Goal: Information Seeking & Learning: Learn about a topic

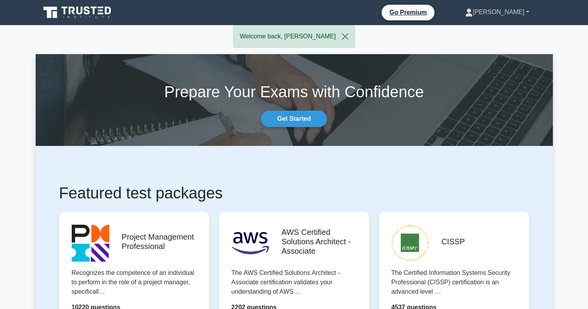
click at [518, 10] on link "[PERSON_NAME]" at bounding box center [497, 12] width 102 height 16
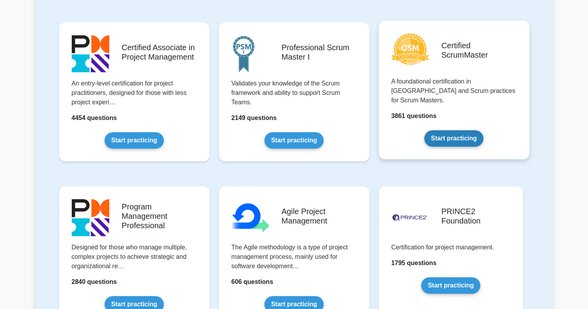
scroll to position [353, 0]
click at [461, 131] on link "Start practicing" at bounding box center [453, 139] width 59 height 16
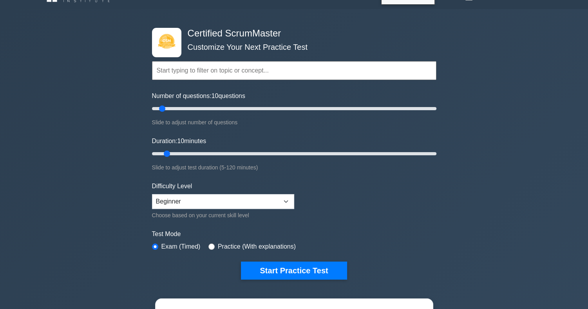
scroll to position [98, 0]
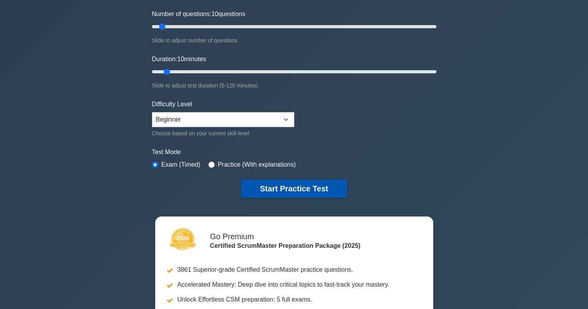
click at [307, 187] on button "Start Practice Test" at bounding box center [294, 188] width 106 height 18
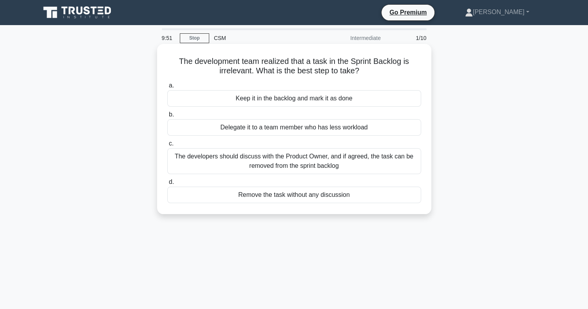
click at [348, 163] on div "The developers should discuss with the Product Owner, and if agreed, the task c…" at bounding box center [294, 161] width 254 height 26
click at [167, 146] on input "c. The developers should discuss with the Product Owner, and if agreed, the tas…" at bounding box center [167, 143] width 0 height 5
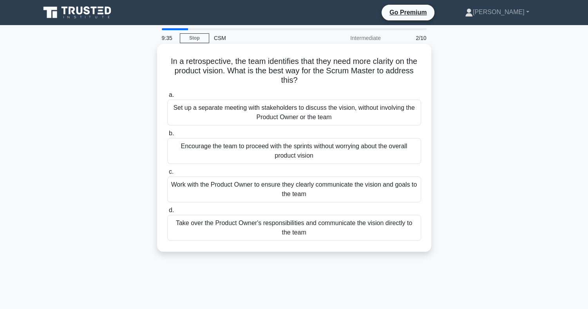
click at [330, 192] on div "Work with the Product Owner to ensure they clearly communicate the vision and g…" at bounding box center [294, 189] width 254 height 26
click at [167, 174] on input "c. Work with the Product Owner to ensure they clearly communicate the vision an…" at bounding box center [167, 171] width 0 height 5
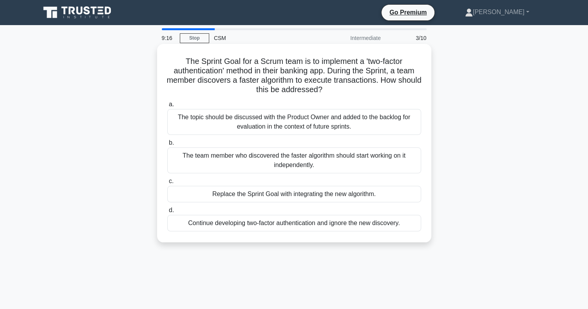
click at [343, 129] on div "The topic should be discussed with the Product Owner and added to the backlog f…" at bounding box center [294, 122] width 254 height 26
click at [167, 107] on input "a. The topic should be discussed with the Product Owner and added to the backlo…" at bounding box center [167, 104] width 0 height 5
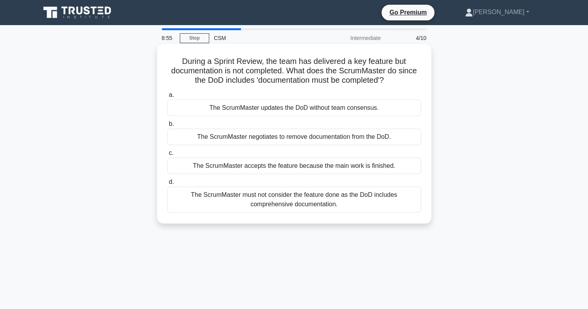
click at [327, 197] on div "The ScrumMaster must not consider the feature done as the DoD includes comprehe…" at bounding box center [294, 200] width 254 height 26
drag, startPoint x: 327, startPoint y: 197, endPoint x: 295, endPoint y: 202, distance: 32.5
click at [295, 202] on div "The ScrumMaster must not consider the feature done as the DoD includes comprehe…" at bounding box center [294, 200] width 254 height 26
click at [167, 185] on input "d. The ScrumMaster must not consider the feature done as the DoD includes compr…" at bounding box center [167, 181] width 0 height 5
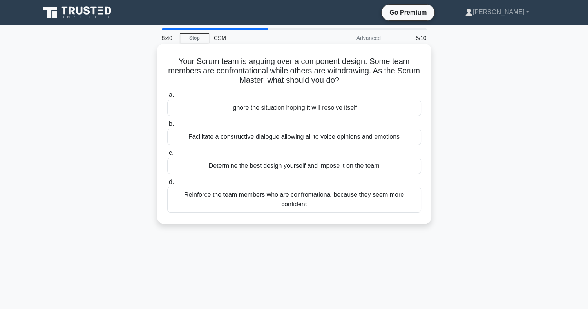
click at [314, 139] on div "Facilitate a constructive dialogue allowing all to voice opinions and emotions" at bounding box center [294, 137] width 254 height 16
click at [167, 127] on input "b. Facilitate a constructive dialogue allowing all to voice opinions and emotio…" at bounding box center [167, 123] width 0 height 5
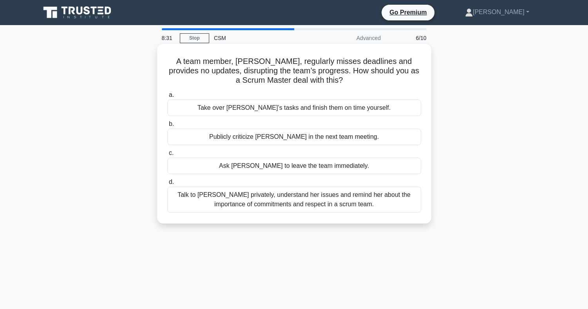
click at [315, 204] on div "Talk to Daisy privately, understand her issues and remind her about the importa…" at bounding box center [294, 200] width 254 height 26
click at [167, 185] on input "d. Talk to Daisy privately, understand her issues and remind her about the impo…" at bounding box center [167, 181] width 0 height 5
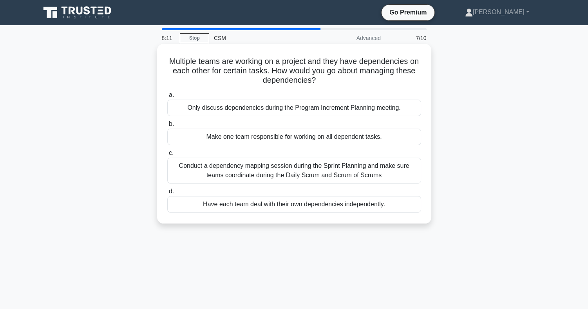
click at [336, 170] on div "Conduct a dependency mapping session during the Sprint Planning and make sure t…" at bounding box center [294, 171] width 254 height 26
click at [167, 156] on input "c. Conduct a dependency mapping session during the Sprint Planning and make sur…" at bounding box center [167, 152] width 0 height 5
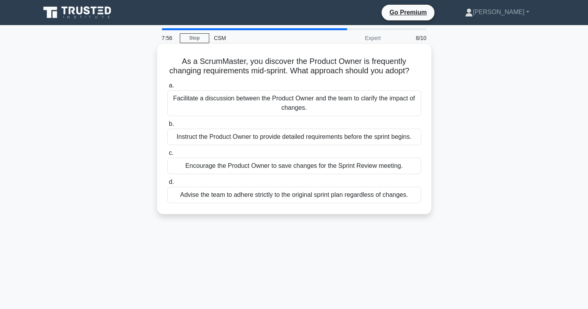
click at [320, 113] on div "Facilitate a discussion between the Product Owner and the team to clarify the i…" at bounding box center [294, 103] width 254 height 26
click at [167, 88] on input "a. Facilitate a discussion between the Product Owner and the team to clarify th…" at bounding box center [167, 85] width 0 height 5
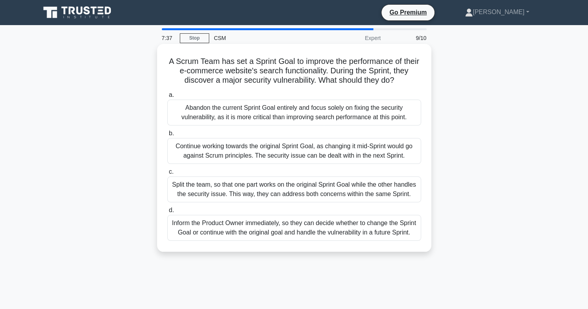
click at [317, 230] on div "Inform the Product Owner immediately, so they can decide whether to change the …" at bounding box center [294, 228] width 254 height 26
click at [167, 213] on input "d. Inform the Product Owner immediately, so they can decide whether to change t…" at bounding box center [167, 210] width 0 height 5
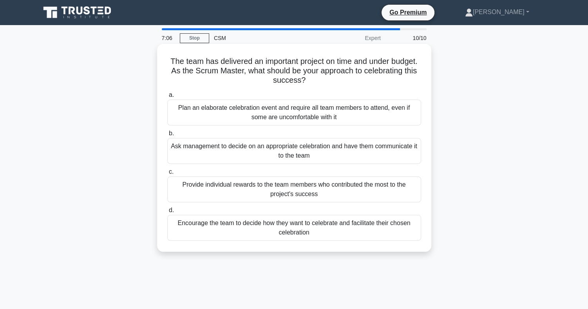
click at [314, 230] on div "Encourage the team to decide how they want to celebrate and facilitate their ch…" at bounding box center [294, 228] width 254 height 26
click at [167, 213] on input "d. Encourage the team to decide how they want to celebrate and facilitate their…" at bounding box center [167, 210] width 0 height 5
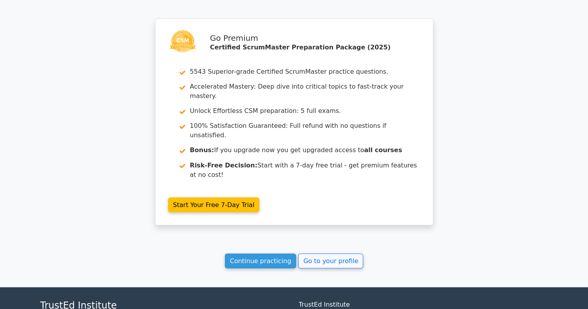
scroll to position [1305, 0]
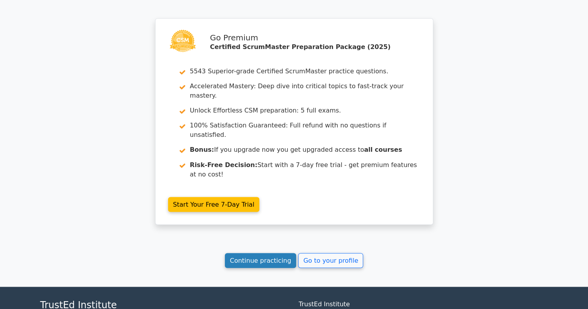
click at [265, 253] on link "Continue practicing" at bounding box center [261, 260] width 72 height 15
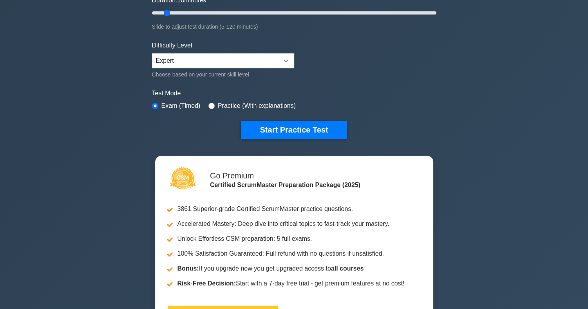
scroll to position [166, 0]
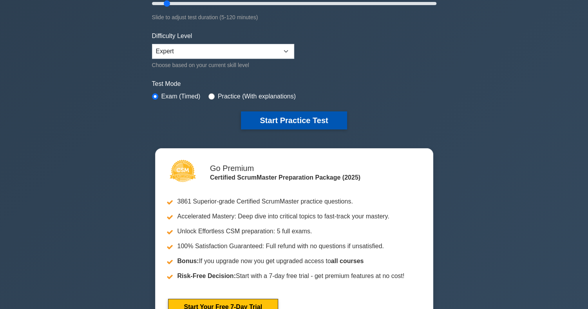
click at [309, 120] on button "Start Practice Test" at bounding box center [294, 120] width 106 height 18
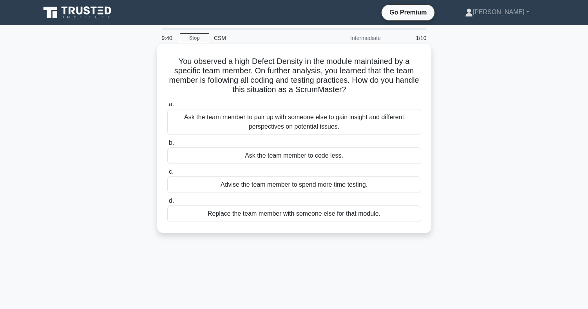
click at [312, 122] on div "Ask the team member to pair up with someone else to gain insight and different …" at bounding box center [294, 122] width 254 height 26
click at [167, 107] on input "a. Ask the team member to pair up with someone else to gain insight and differe…" at bounding box center [167, 104] width 0 height 5
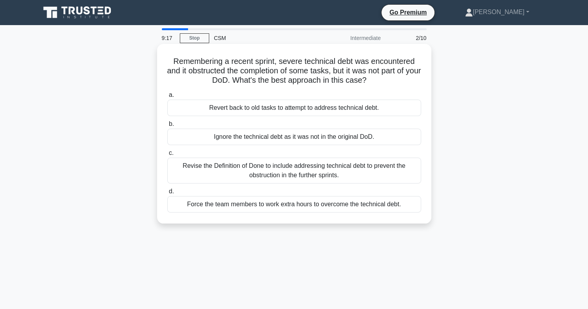
click at [312, 171] on div "Revise the Definition of Done to include addressing technical debt to prevent t…" at bounding box center [294, 171] width 254 height 26
click at [167, 156] on input "c. Revise the Definition of Done to include addressing technical debt to preven…" at bounding box center [167, 152] width 0 height 5
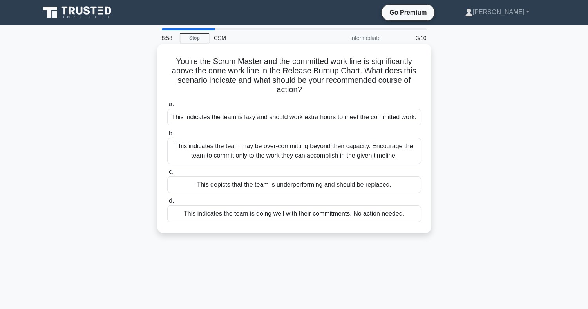
click at [315, 152] on div "This indicates the team may be over-committing beyond their capacity. Encourage…" at bounding box center [294, 151] width 254 height 26
click at [167, 136] on input "b. This indicates the team may be over-committing beyond their capacity. Encour…" at bounding box center [167, 133] width 0 height 5
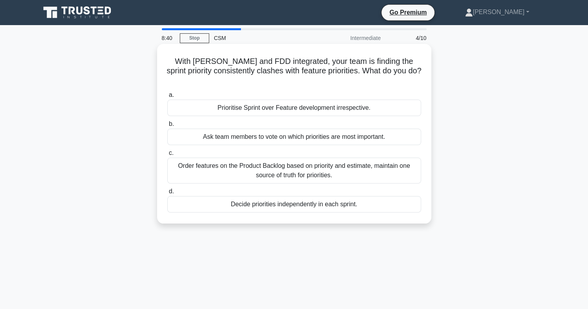
click at [305, 162] on div "Order features on the Product Backlog based on priority and estimate, maintain …" at bounding box center [294, 171] width 254 height 26
click at [167, 156] on input "c. Order features on the Product Backlog based on priority and estimate, mainta…" at bounding box center [167, 152] width 0 height 5
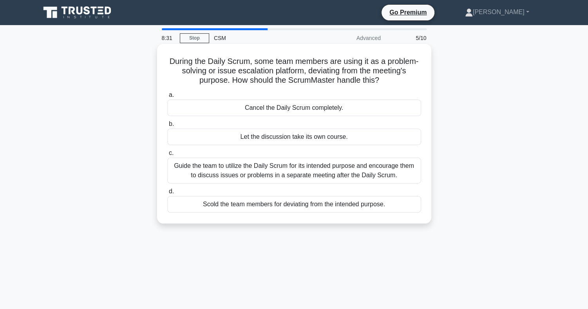
click at [312, 171] on div "Guide the team to utilize the Daily Scrum for its intended purpose and encourag…" at bounding box center [294, 171] width 254 height 26
click at [167, 156] on input "c. Guide the team to utilize the Daily Scrum for its intended purpose and encou…" at bounding box center [167, 152] width 0 height 5
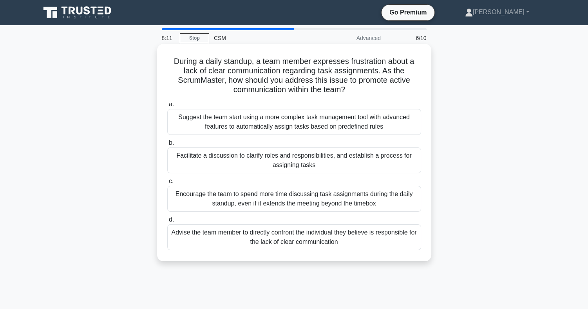
click at [328, 165] on div "Facilitate a discussion to clarify roles and responsibilities, and establish a …" at bounding box center [294, 160] width 254 height 26
click at [167, 145] on input "b. Facilitate a discussion to clarify roles and responsibilities, and establish…" at bounding box center [167, 142] width 0 height 5
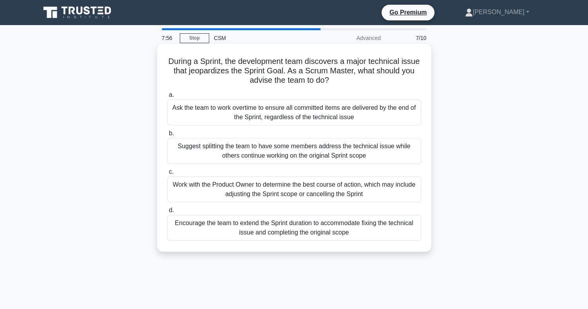
click at [317, 190] on div "Work with the Product Owner to determine the best course of action, which may i…" at bounding box center [294, 189] width 254 height 26
click at [167, 174] on input "c. Work with the Product Owner to determine the best course of action, which ma…" at bounding box center [167, 171] width 0 height 5
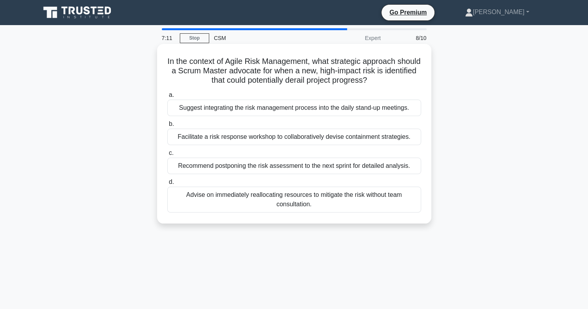
click at [316, 139] on div "Facilitate a risk response workshop to collaboratively devise containment strat…" at bounding box center [294, 137] width 254 height 16
click at [167, 127] on input "b. Facilitate a risk response workshop to collaboratively devise containment st…" at bounding box center [167, 123] width 0 height 5
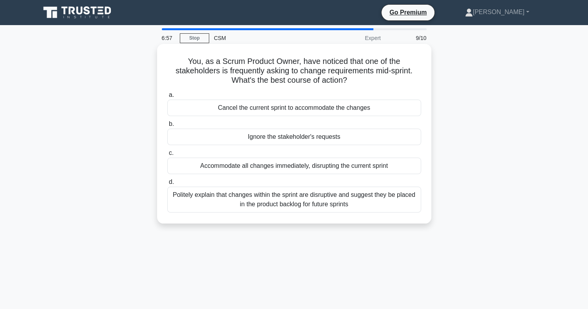
click at [317, 201] on div "Politely explain that changes within the sprint are disruptive and suggest they…" at bounding box center [294, 200] width 254 height 26
click at [167, 185] on input "d. Politely explain that changes within the sprint are disruptive and suggest t…" at bounding box center [167, 181] width 0 height 5
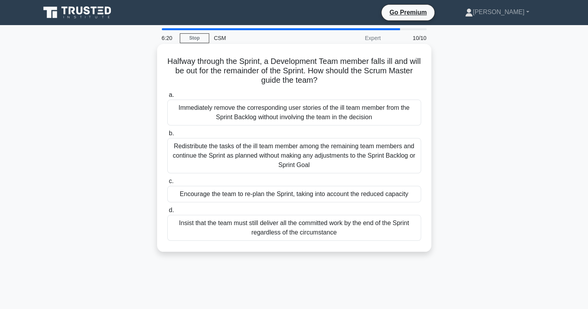
click at [333, 196] on div "Encourage the team to re-plan the Sprint, taking into account the reduced capac…" at bounding box center [294, 194] width 254 height 16
click at [167, 184] on input "c. Encourage the team to re-plan the Sprint, taking into account the reduced ca…" at bounding box center [167, 181] width 0 height 5
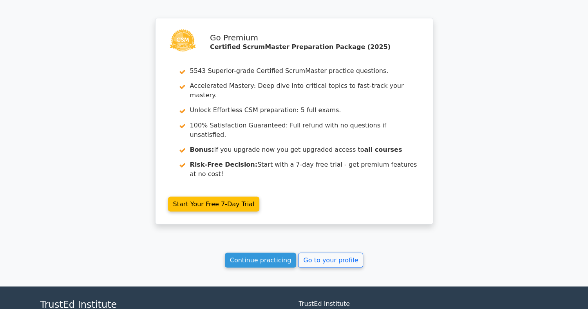
scroll to position [1329, 0]
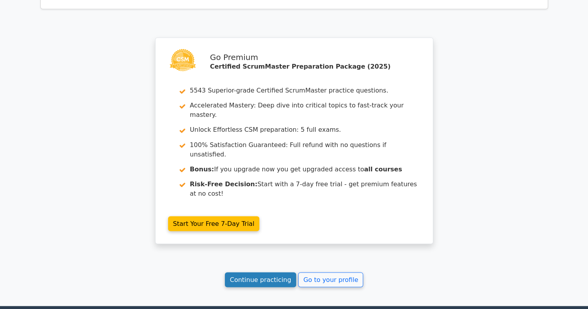
click at [260, 272] on link "Continue practicing" at bounding box center [261, 279] width 72 height 15
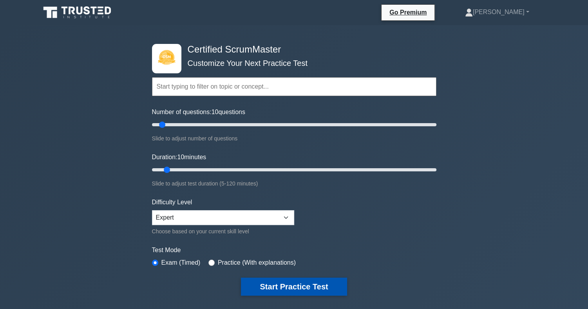
click at [305, 282] on button "Start Practice Test" at bounding box center [294, 286] width 106 height 18
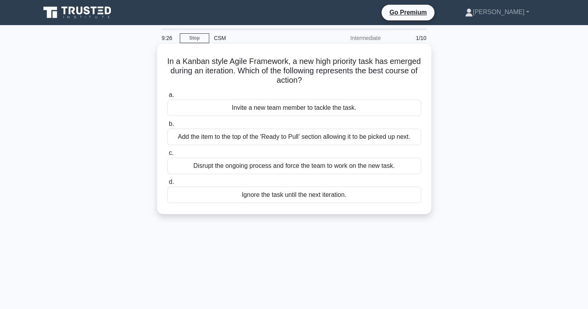
click at [303, 141] on div "Add the item to the top of the 'Ready to Pull' section allowing it to be picked…" at bounding box center [294, 137] width 254 height 16
click at [167, 127] on input "b. Add the item to the top of the 'Ready to Pull' section allowing it to be pic…" at bounding box center [167, 123] width 0 height 5
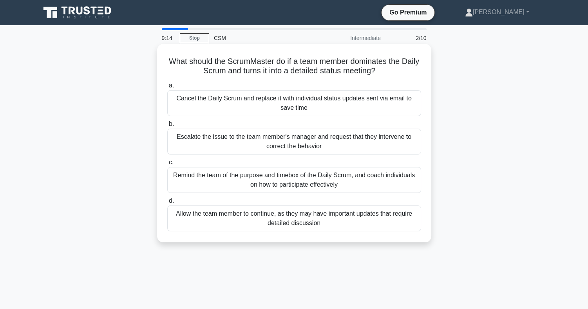
click at [344, 183] on div "Remind the team of the purpose and timebox of the Daily Scrum, and coach indivi…" at bounding box center [294, 180] width 254 height 26
click at [167, 165] on input "c. Remind the team of the purpose and timebox of the Daily Scrum, and coach ind…" at bounding box center [167, 162] width 0 height 5
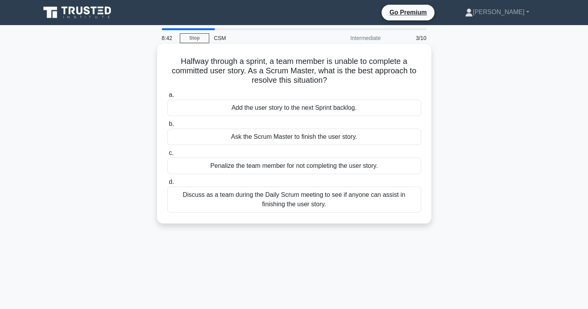
click at [325, 201] on div "Discuss as a team during the Daily Scrum meeting to see if anyone can assist in…" at bounding box center [294, 200] width 254 height 26
click at [167, 185] on input "d. Discuss as a team during the Daily Scrum meeting to see if anyone can assist…" at bounding box center [167, 181] width 0 height 5
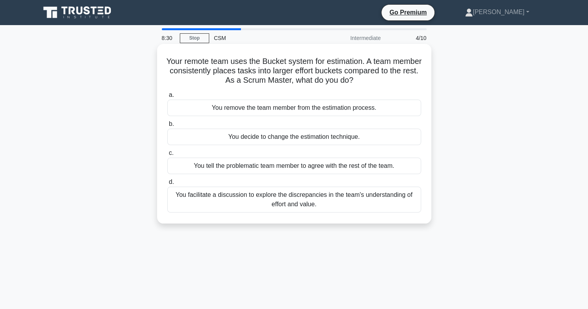
click at [326, 199] on div "You facilitate a discussion to explore the discrepancies in the team's understa…" at bounding box center [294, 200] width 254 height 26
click at [167, 185] on input "d. You facilitate a discussion to explore the discrepancies in the team's under…" at bounding box center [167, 181] width 0 height 5
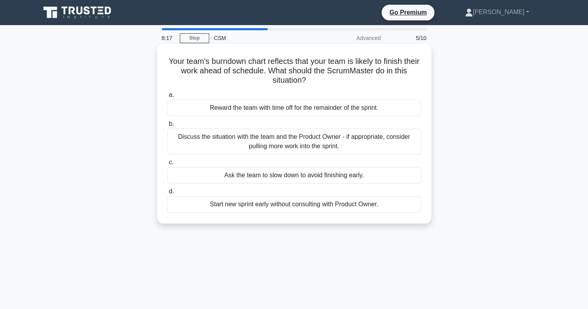
click at [353, 144] on div "Discuss the situation with the team and the Product Owner - if appropriate, con…" at bounding box center [294, 142] width 254 height 26
click at [167, 127] on input "b. Discuss the situation with the team and the Product Owner - if appropriate, …" at bounding box center [167, 123] width 0 height 5
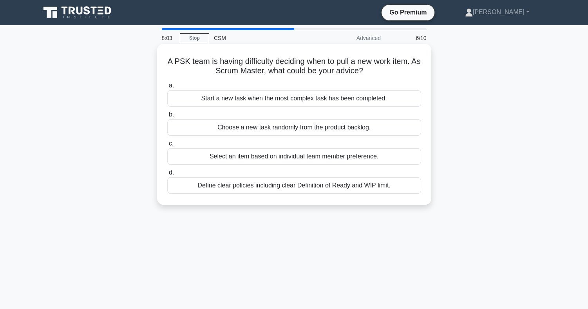
click at [332, 188] on div "Define clear policies including clear Definition of Ready and WIP limit." at bounding box center [294, 185] width 254 height 16
click at [167, 175] on input "d. Define clear policies including clear Definition of Ready and WIP limit." at bounding box center [167, 172] width 0 height 5
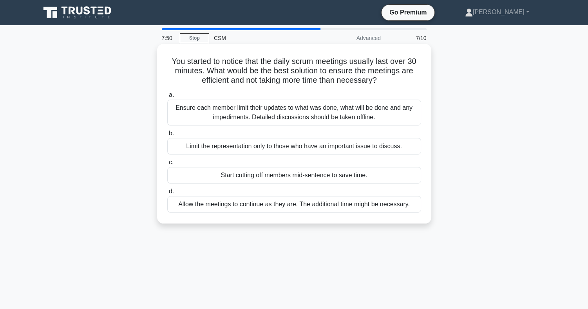
click at [309, 113] on div "Ensure each member limit their updates to what was done, what will be done and …" at bounding box center [294, 113] width 254 height 26
click at [167, 98] on input "a. Ensure each member limit their updates to what was done, what will be done a…" at bounding box center [167, 94] width 0 height 5
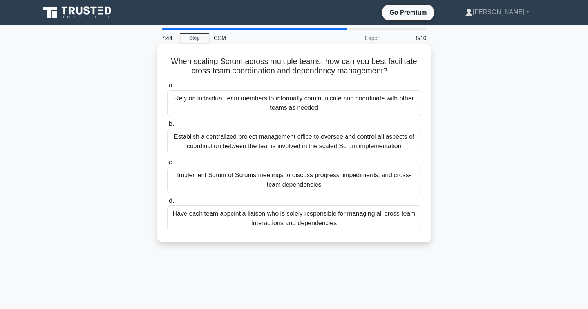
click at [297, 180] on div "Implement Scrum of Scrums meetings to discuss progress, impediments, and cross-…" at bounding box center [294, 180] width 254 height 26
click at [167, 165] on input "c. Implement Scrum of Scrums meetings to discuss progress, impediments, and cro…" at bounding box center [167, 162] width 0 height 5
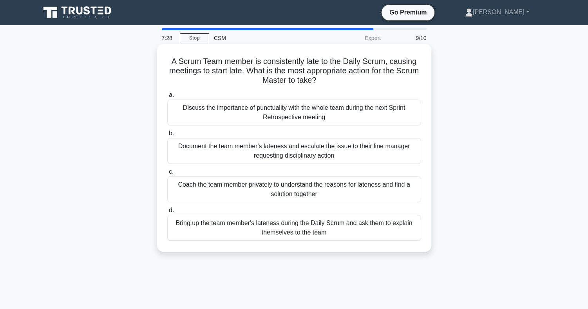
click at [310, 191] on div "Coach the team member privately to understand the reasons for lateness and find…" at bounding box center [294, 189] width 254 height 26
click at [167, 174] on input "c. Coach the team member privately to understand the reasons for lateness and f…" at bounding box center [167, 171] width 0 height 5
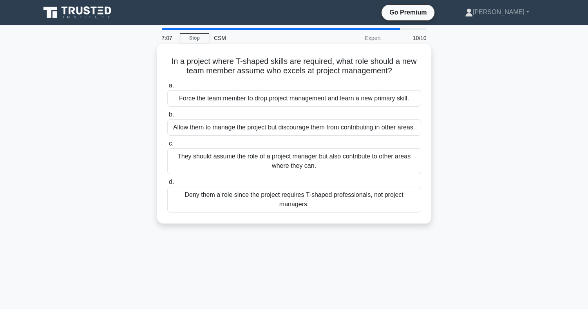
click at [312, 165] on div "They should assume the role of a project manager but also contribute to other a…" at bounding box center [294, 161] width 254 height 26
click at [167, 146] on input "c. They should assume the role of a project manager but also contribute to othe…" at bounding box center [167, 143] width 0 height 5
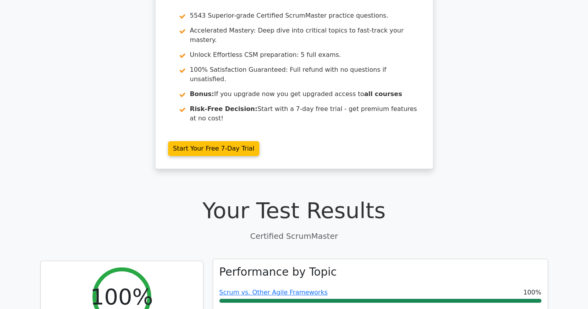
scroll to position [176, 0]
